Goal: Information Seeking & Learning: Find specific fact

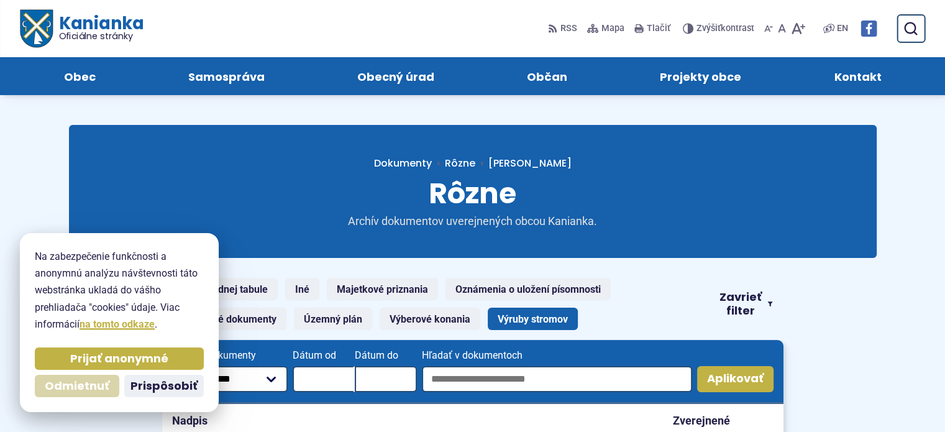
click at [66, 385] on span "Odmietnuť" at bounding box center [77, 386] width 65 height 14
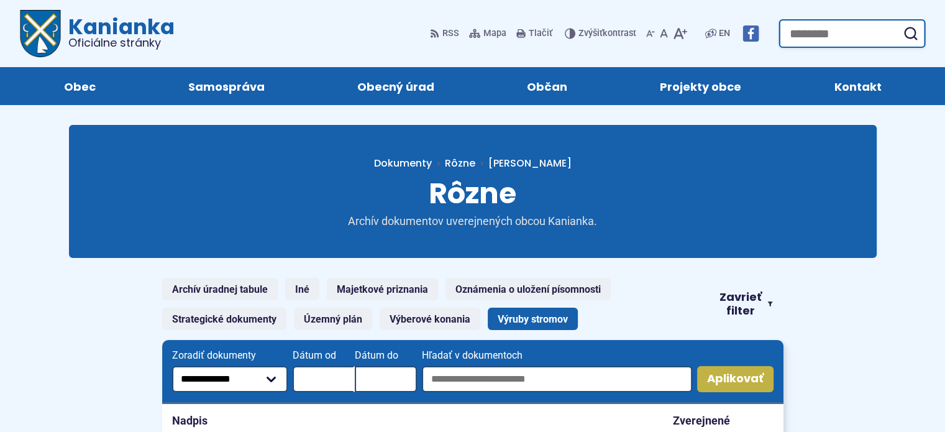
click at [911, 45] on input "Hľadať:" at bounding box center [851, 33] width 147 height 29
click at [851, 32] on input "Hľadať:" at bounding box center [851, 33] width 147 height 29
type input "**********"
click at [899, 22] on button "Odoslať vyhľadávací formulár" at bounding box center [910, 33] width 22 height 22
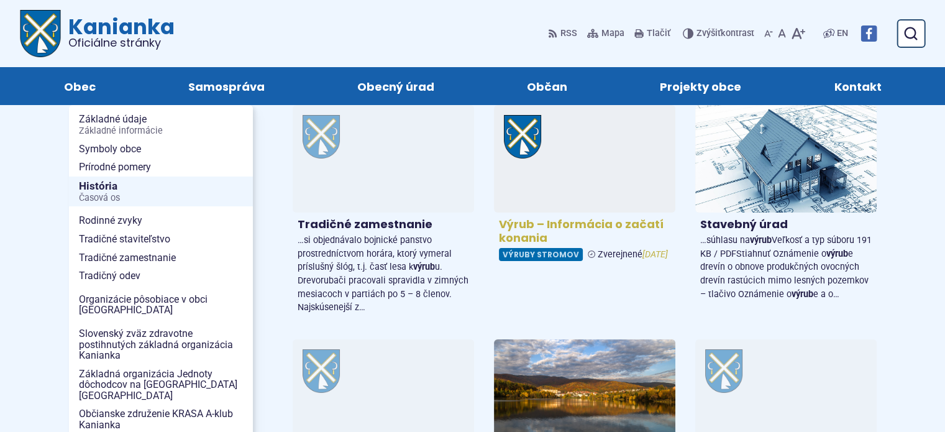
click at [563, 236] on h4 "Výrub – Informácia o začatí konania" at bounding box center [584, 231] width 171 height 28
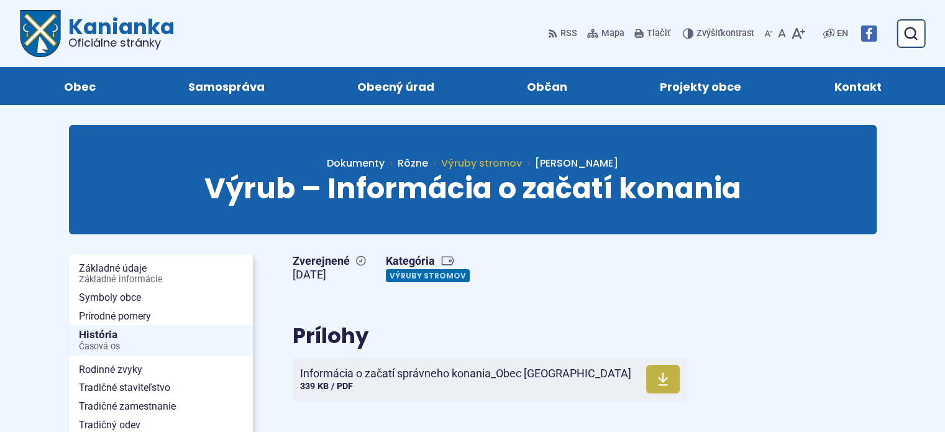
click at [522, 163] on span "Výruby stromov" at bounding box center [481, 163] width 81 height 14
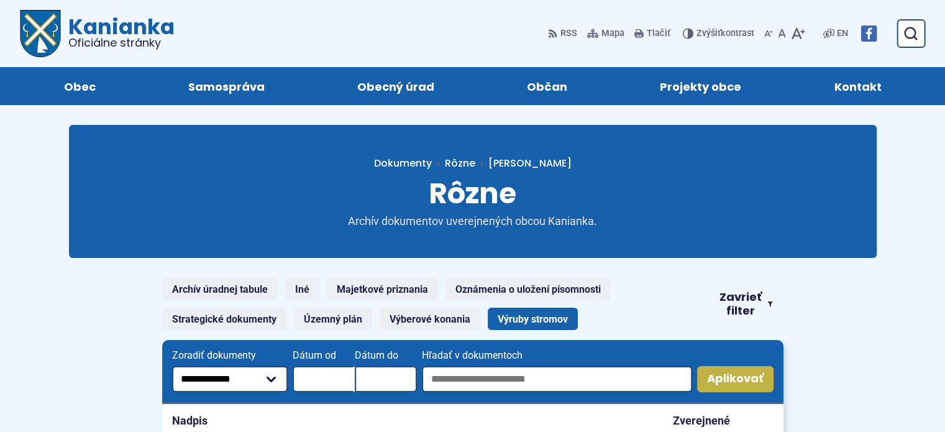
scroll to position [269, 0]
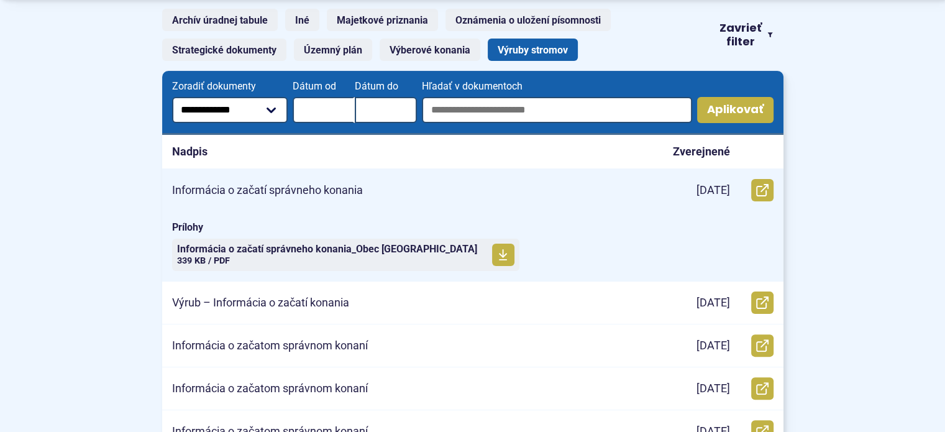
click at [334, 189] on p "Informácia o začatí správneho konania" at bounding box center [267, 190] width 191 height 14
click at [762, 186] on icon at bounding box center [762, 190] width 12 height 12
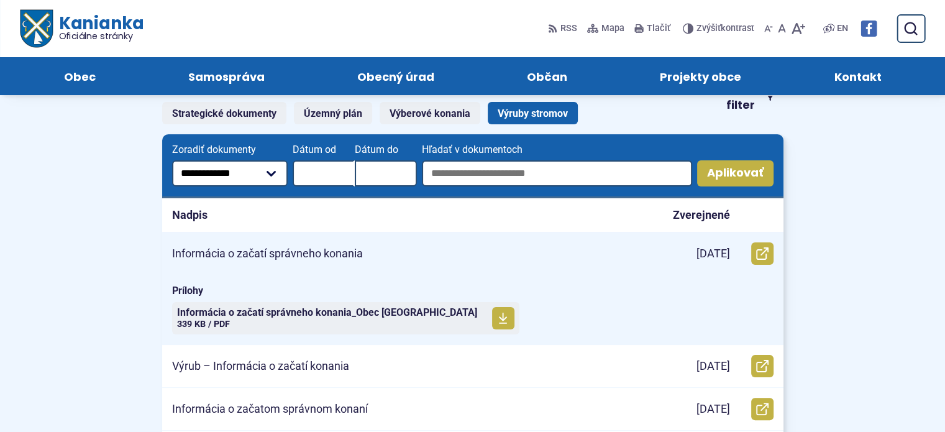
scroll to position [0, 0]
